Goal: Transaction & Acquisition: Purchase product/service

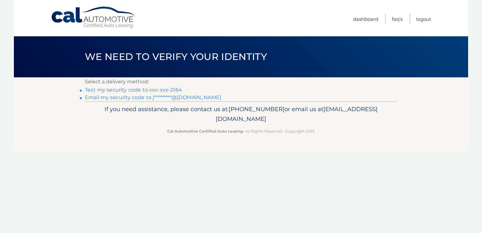
click at [156, 90] on link "Text my security code to xxx-xxx-2164" at bounding box center [133, 90] width 97 height 6
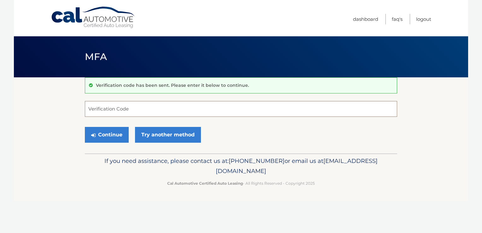
click at [249, 113] on input "Verification Code" at bounding box center [241, 109] width 312 height 16
type input "211060"
click at [108, 137] on button "Continue" at bounding box center [107, 135] width 44 height 16
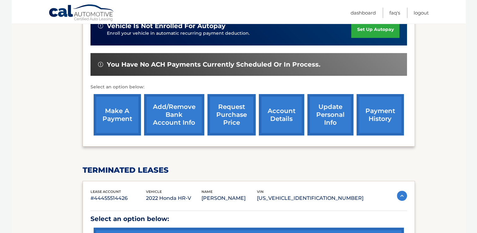
scroll to position [221, 0]
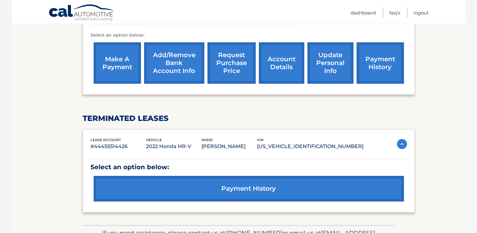
click at [118, 62] on link "make a payment" at bounding box center [117, 62] width 47 height 41
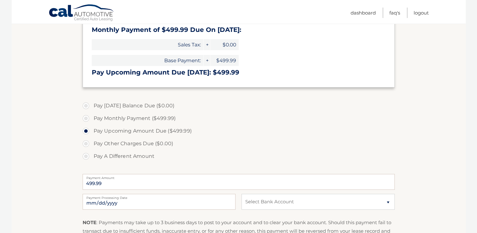
scroll to position [126, 0]
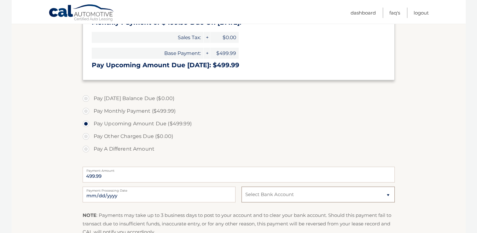
click at [387, 195] on select "Select Bank Account Checking JPMORGAN CHASE BANK, NA *****0919 Checking JPMORGA…" at bounding box center [318, 194] width 153 height 16
select select "NjdiY2E4ZTAtM2EwNS00ZjYwLTkzMTAtYTIyYzIzOGE4NDRk"
click at [242, 186] on select "Select Bank Account Checking JPMORGAN CHASE BANK, NA *****0919 Checking JPMORGA…" at bounding box center [318, 194] width 153 height 16
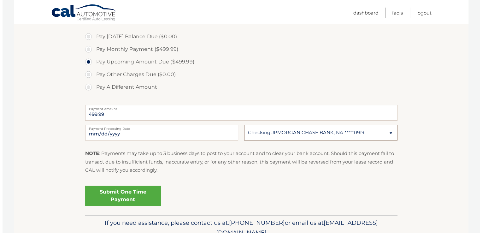
scroll to position [189, 0]
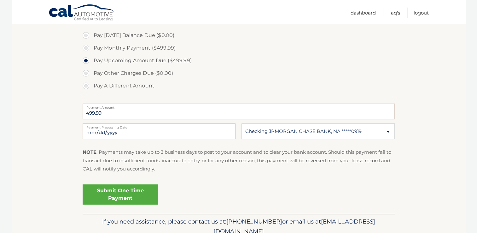
click at [135, 198] on link "Submit One Time Payment" at bounding box center [121, 194] width 76 height 20
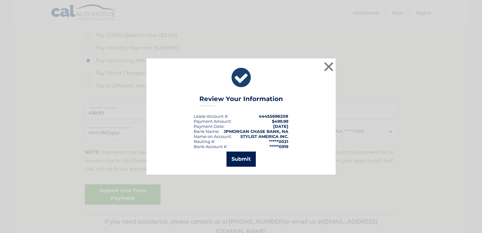
click at [240, 155] on button "Submit" at bounding box center [240, 158] width 29 height 15
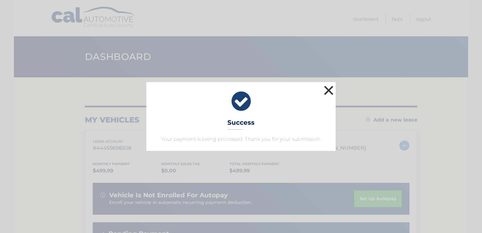
click at [328, 90] on button "×" at bounding box center [328, 90] width 13 height 13
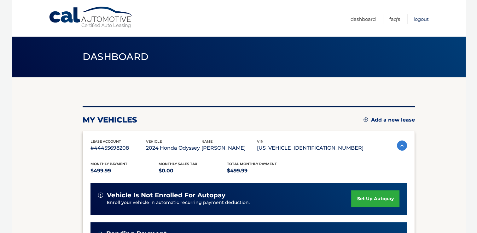
click at [424, 18] on link "Logout" at bounding box center [421, 19] width 15 height 10
